Goal: Task Accomplishment & Management: Use online tool/utility

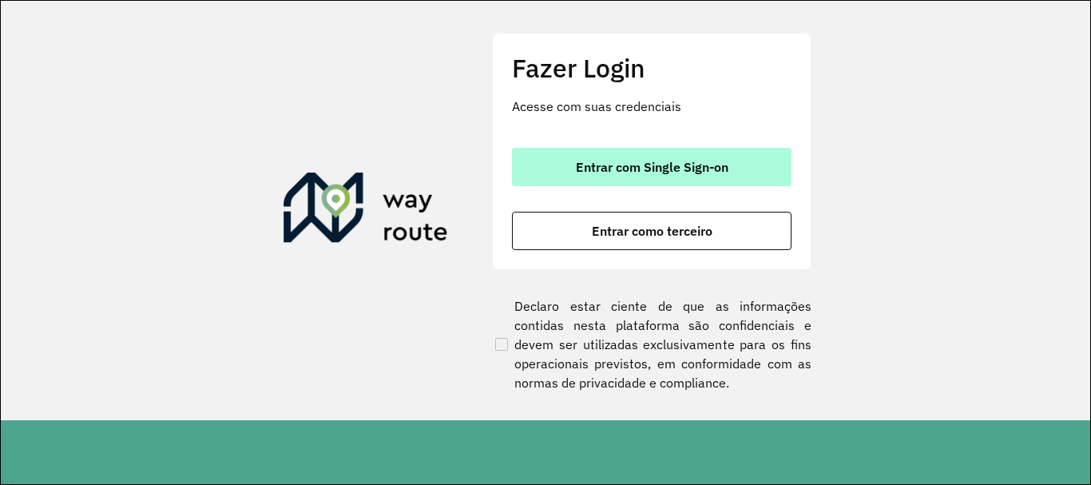
click at [629, 154] on button "Entrar com Single Sign-on" at bounding box center [651, 167] width 279 height 38
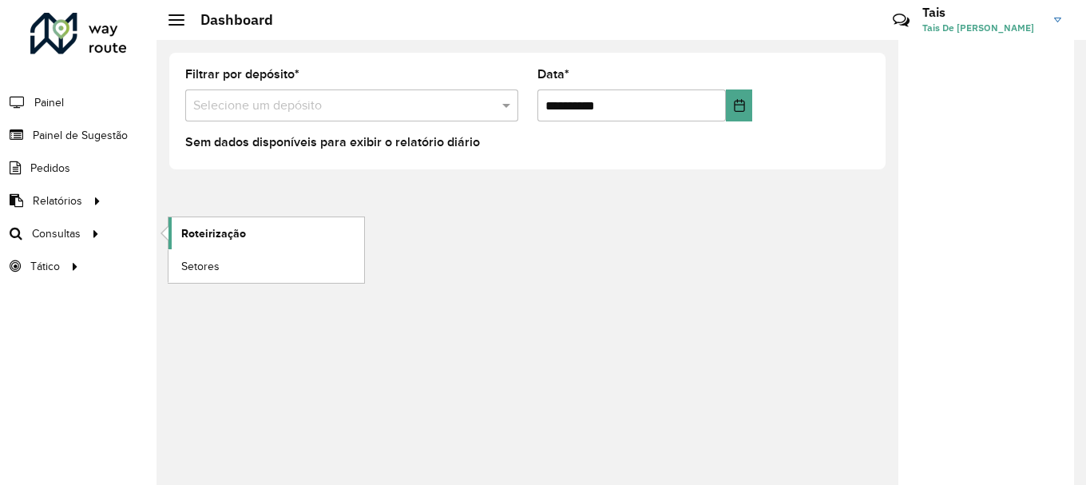
click at [207, 232] on span "Roteirização" at bounding box center [213, 233] width 65 height 17
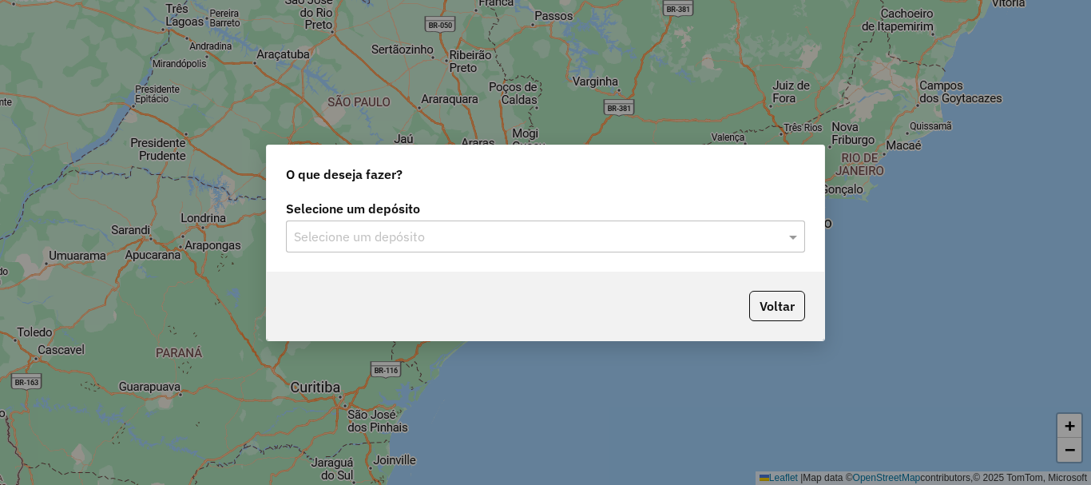
click at [415, 233] on input "text" at bounding box center [529, 237] width 471 height 19
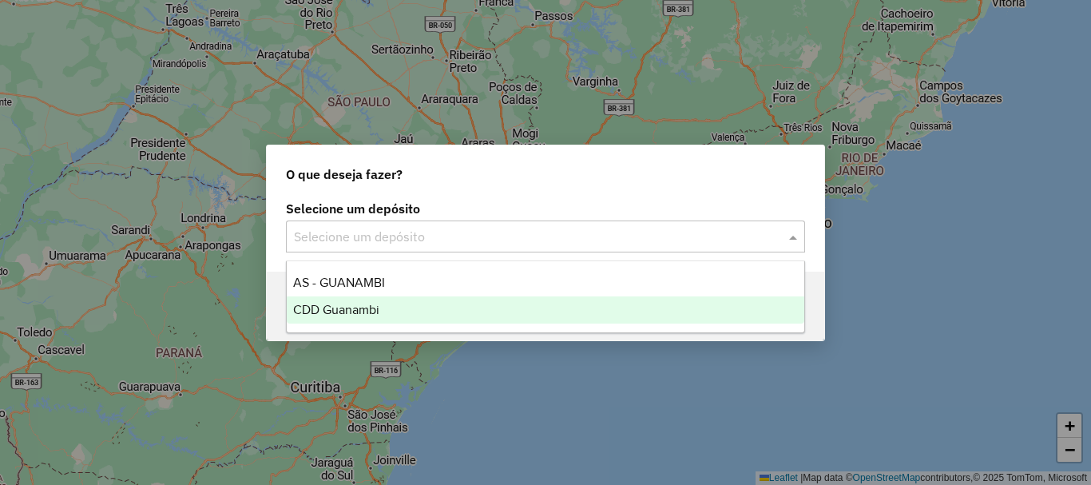
click at [367, 307] on span "CDD Guanambi" at bounding box center [336, 310] width 86 height 14
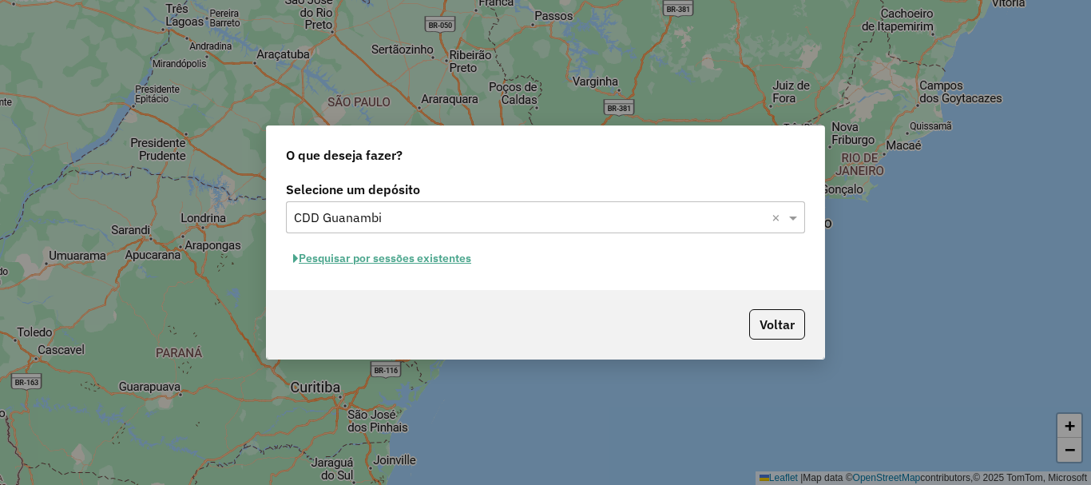
click at [400, 261] on button "Pesquisar por sessões existentes" at bounding box center [382, 258] width 192 height 25
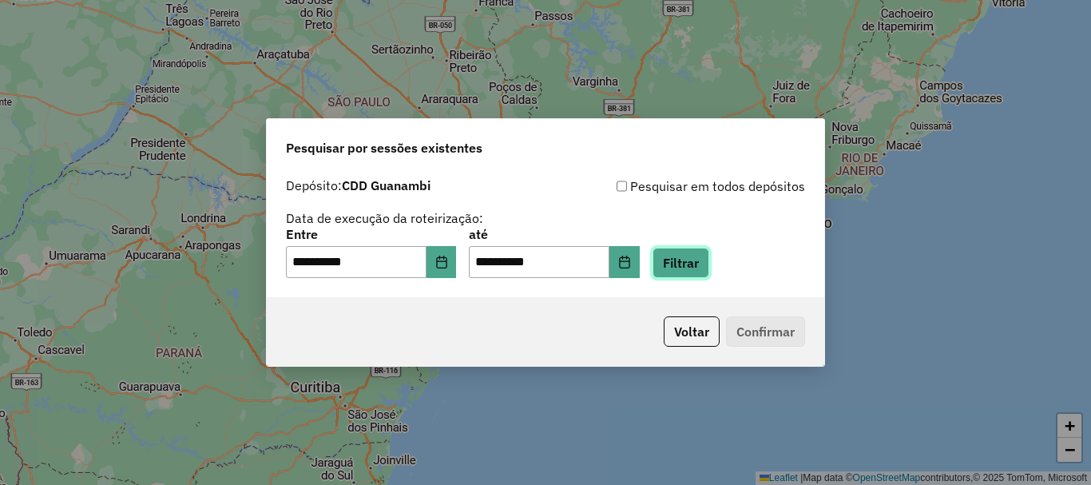
click at [694, 262] on button "Filtrar" at bounding box center [680, 263] width 57 height 30
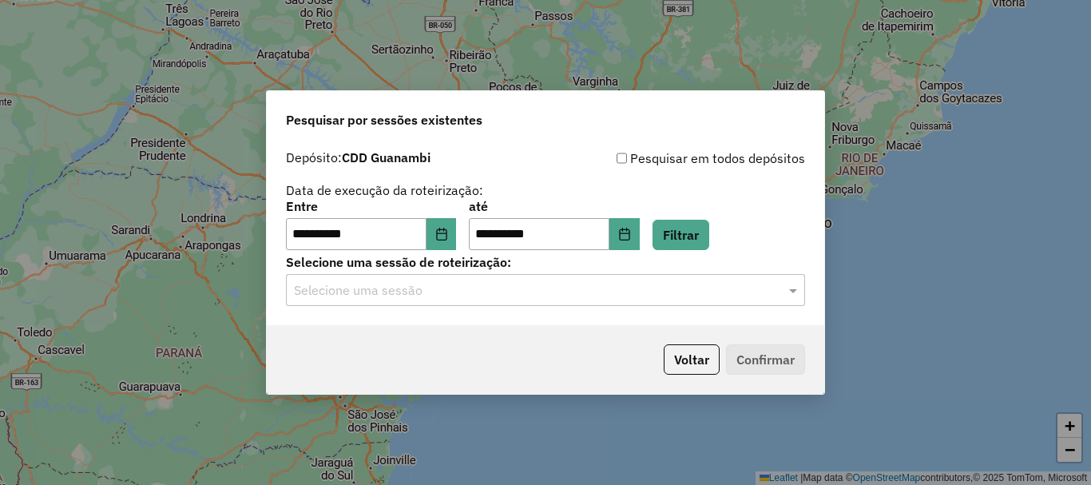
click at [667, 296] on input "text" at bounding box center [529, 290] width 471 height 19
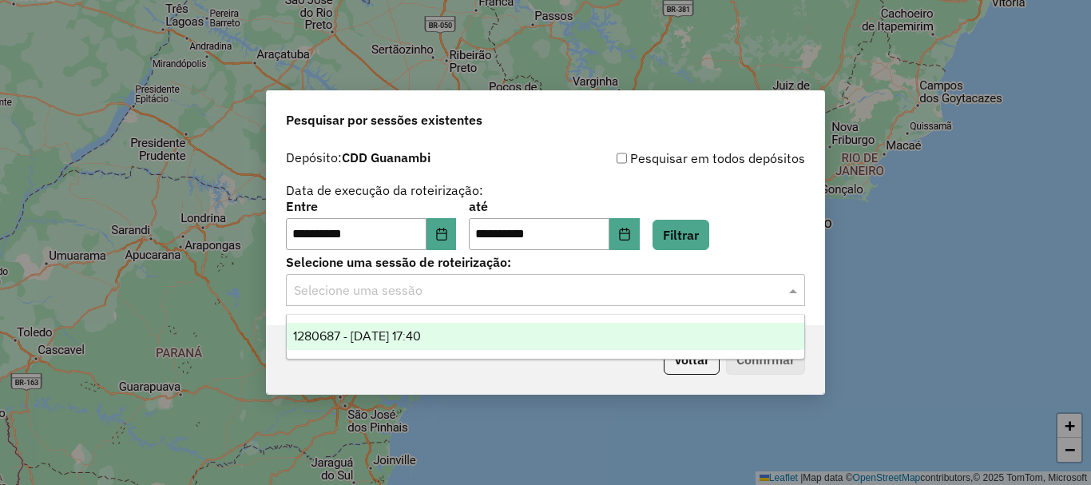
click at [365, 345] on div "1280687 - 23/09/2025 17:40" at bounding box center [545, 336] width 517 height 27
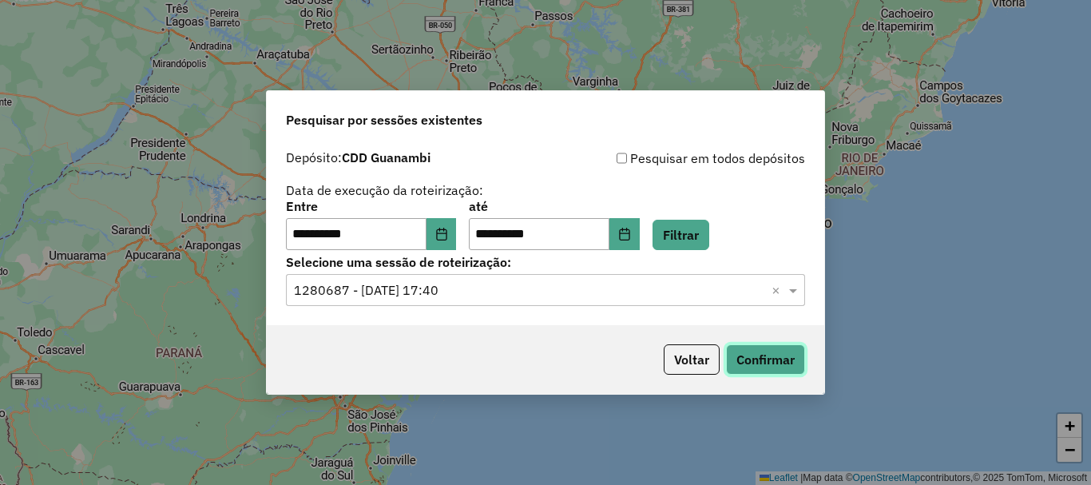
click at [739, 364] on button "Confirmar" at bounding box center [765, 359] width 79 height 30
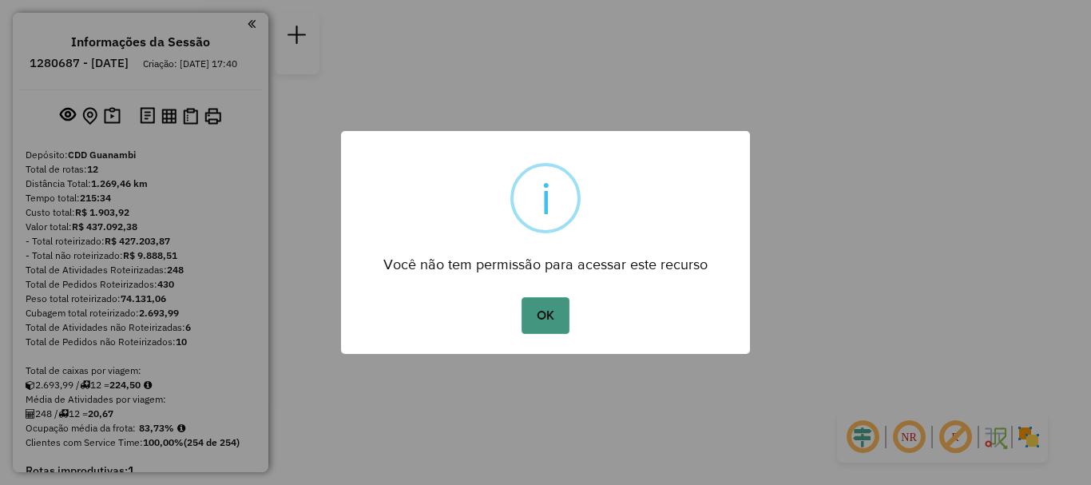
click at [534, 328] on button "OK" at bounding box center [544, 315] width 47 height 37
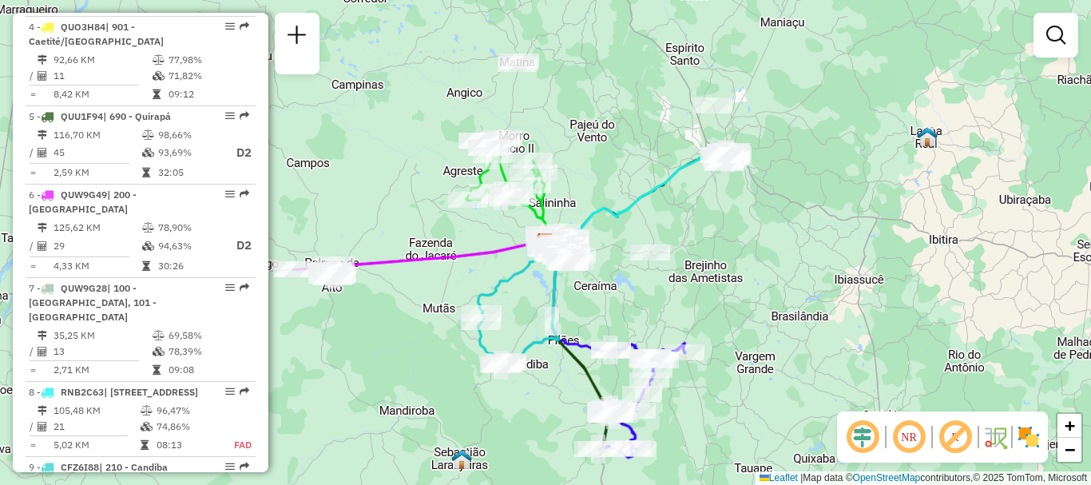
scroll to position [709, 0]
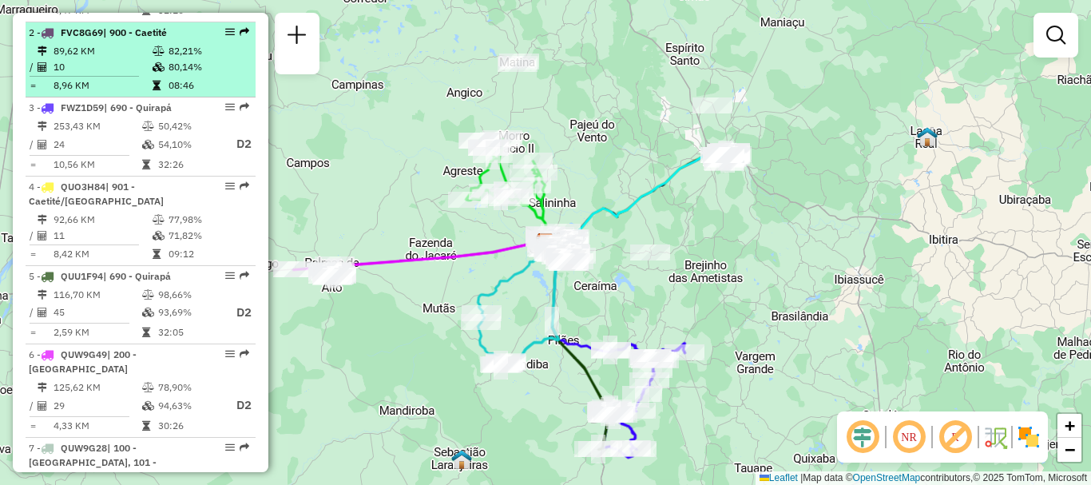
click at [129, 75] on td "10" at bounding box center [102, 67] width 99 height 16
select select "**********"
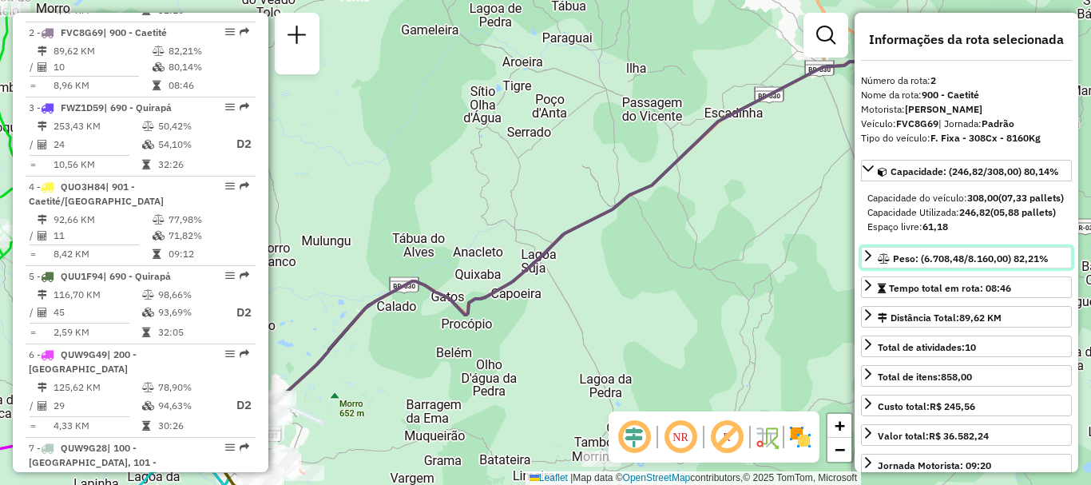
drag, startPoint x: 939, startPoint y: 284, endPoint x: 966, endPoint y: 288, distance: 27.4
click at [966, 264] on span "Peso: (6.708,48/8.160,00) 82,21%" at bounding box center [971, 258] width 156 height 12
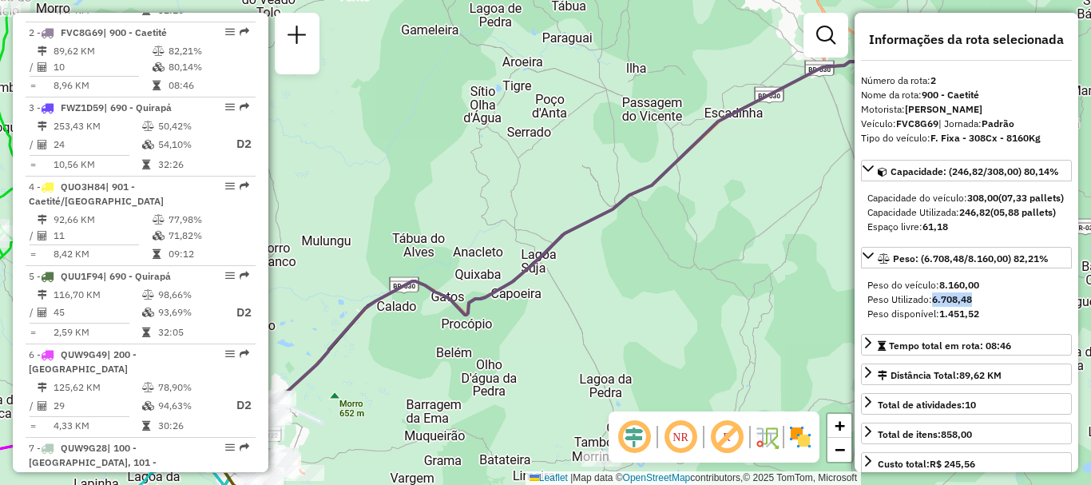
drag, startPoint x: 977, startPoint y: 330, endPoint x: 933, endPoint y: 330, distance: 44.7
click at [933, 307] on div "Peso Utilizado: 6.708,48" at bounding box center [966, 299] width 198 height 14
copy strong "6.708,48"
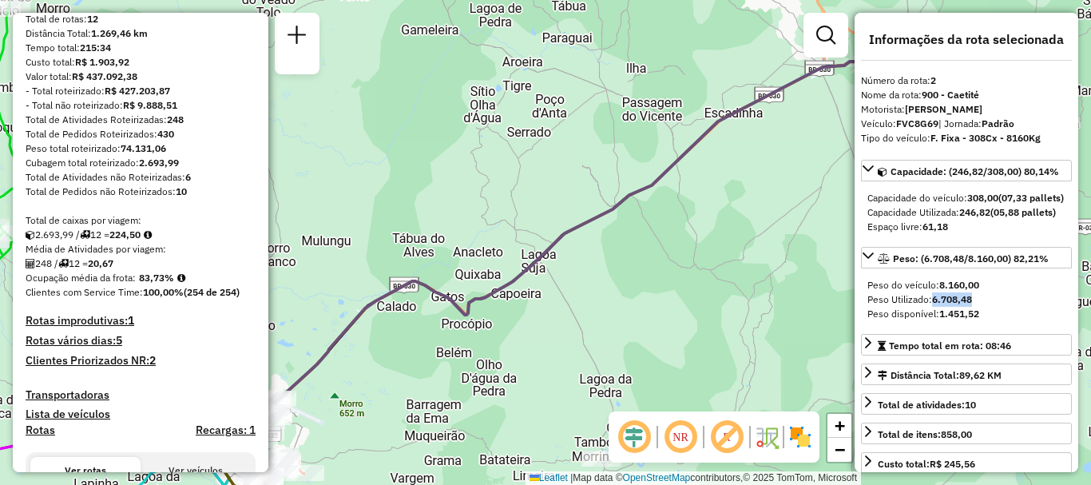
scroll to position [0, 0]
